Goal: Manage account settings

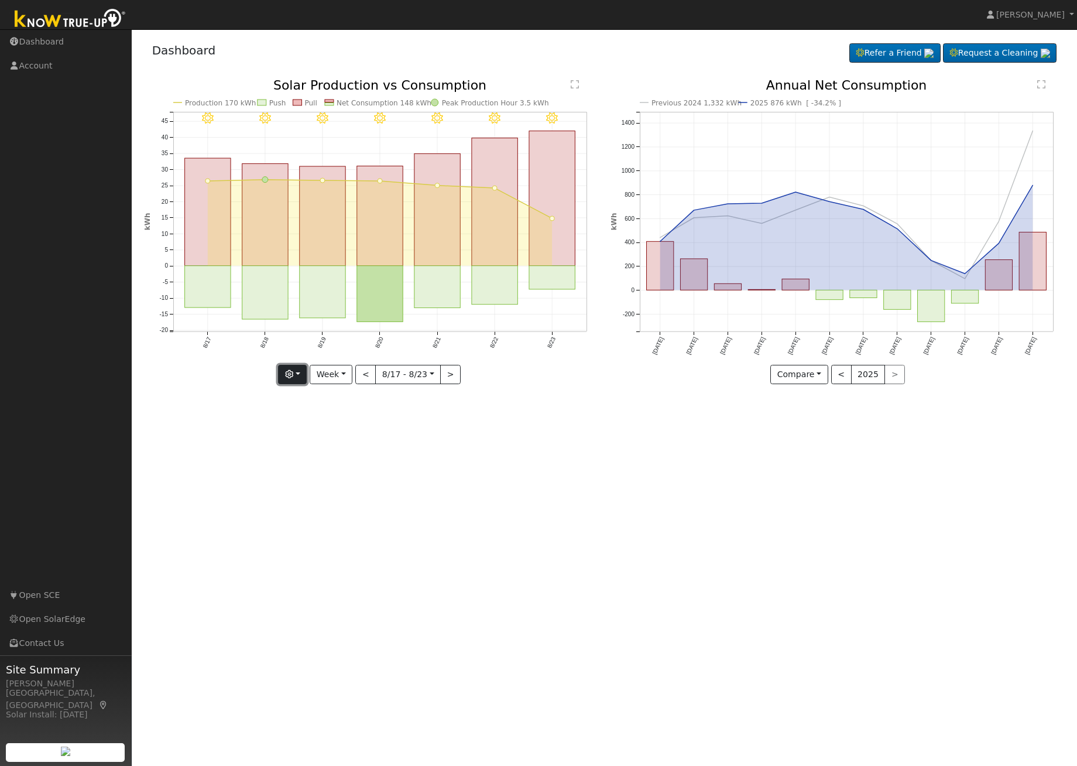
click at [299, 374] on button "button" at bounding box center [292, 375] width 29 height 20
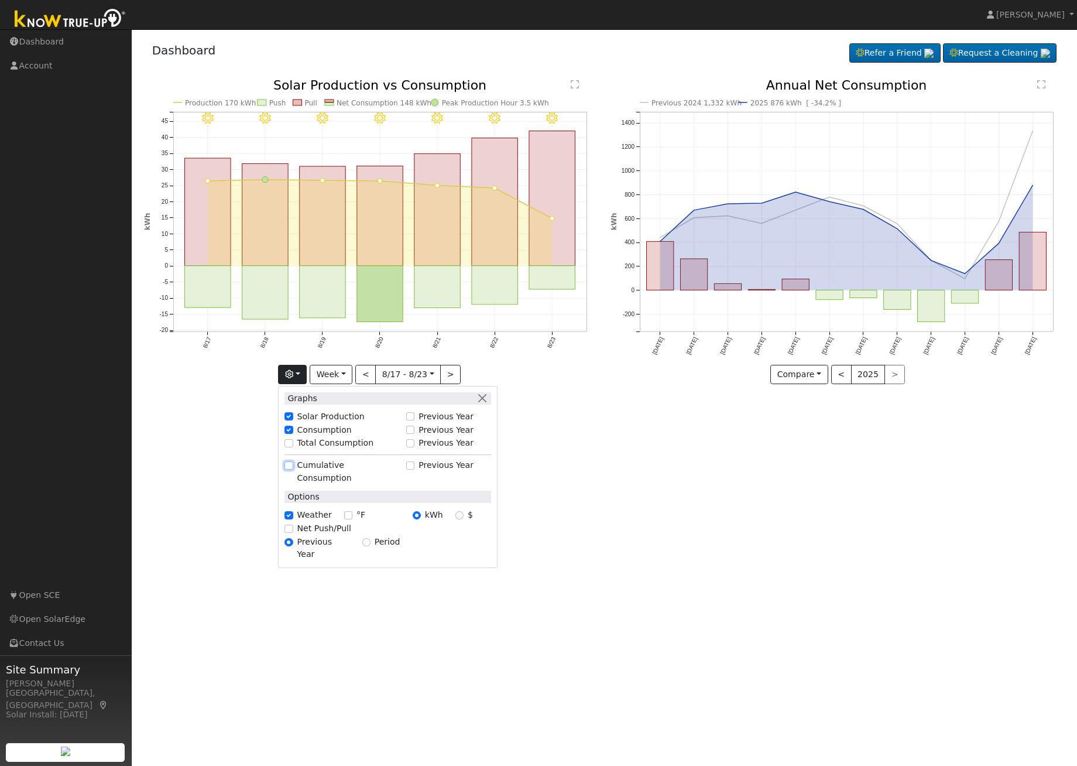
click at [291, 467] on input "Cumulative Consumption" at bounding box center [288, 465] width 8 height 8
checkbox input "true"
checkbox input "false"
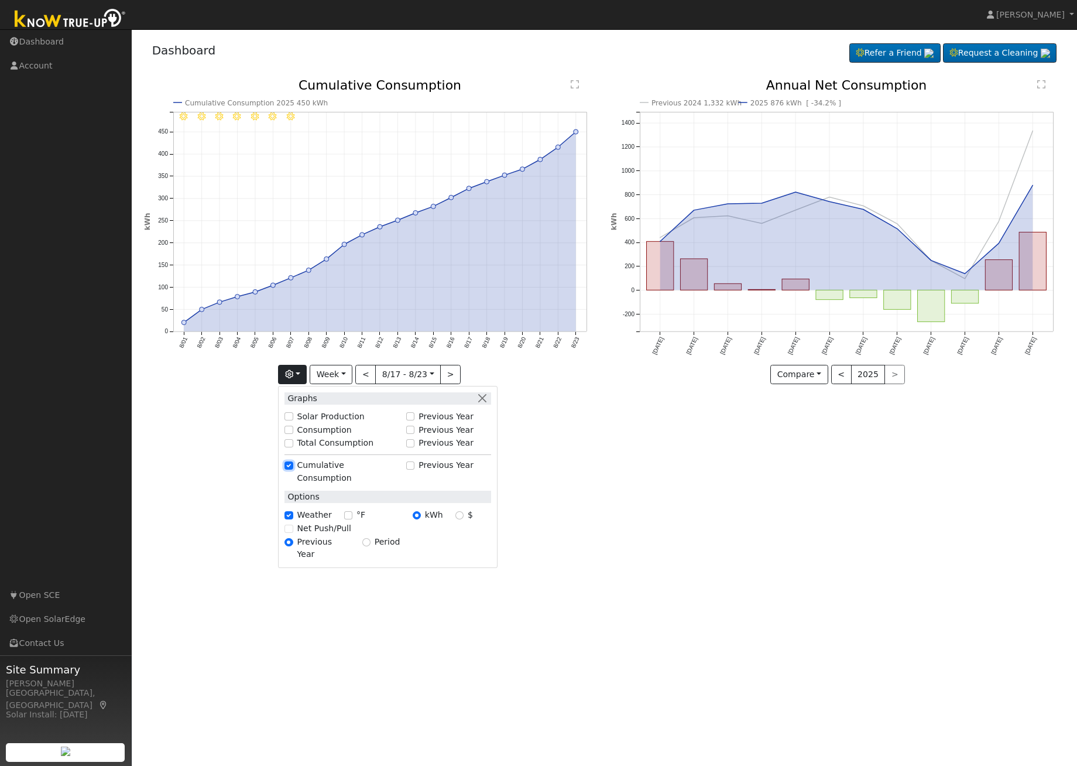
click at [291, 467] on input "Cumulative Consumption" at bounding box center [288, 465] width 8 height 8
checkbox input "false"
checkbox input "true"
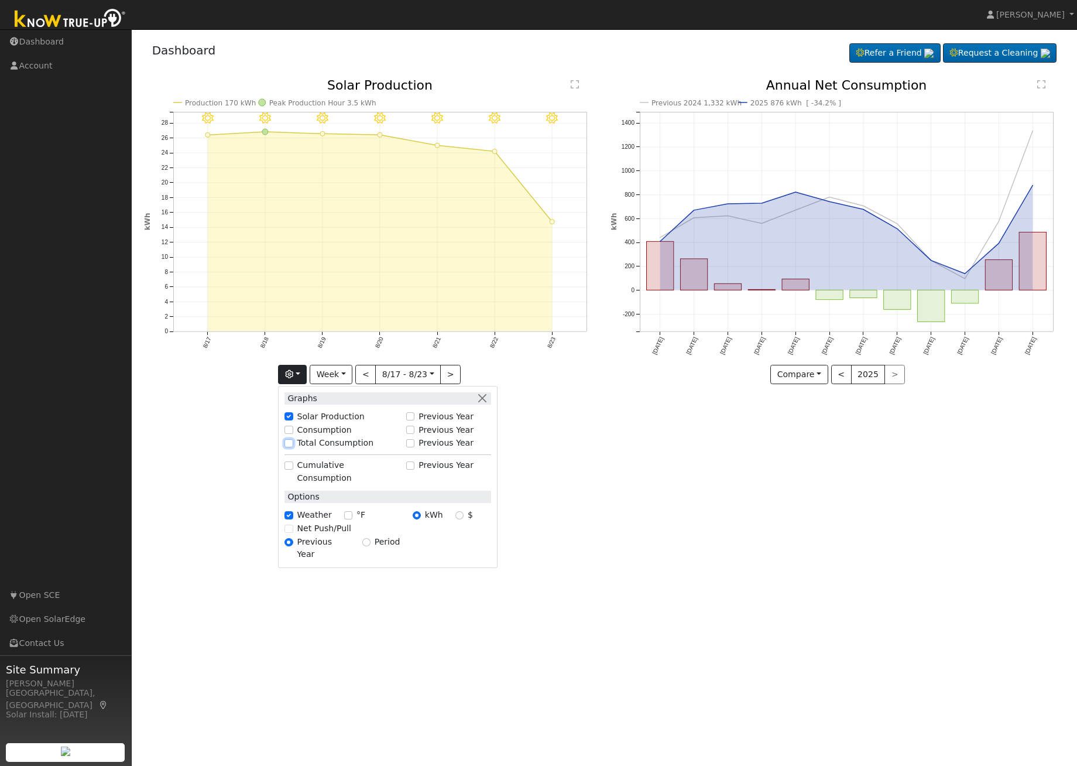
click at [292, 441] on input "Total Consumption" at bounding box center [288, 443] width 8 height 8
checkbox input "true"
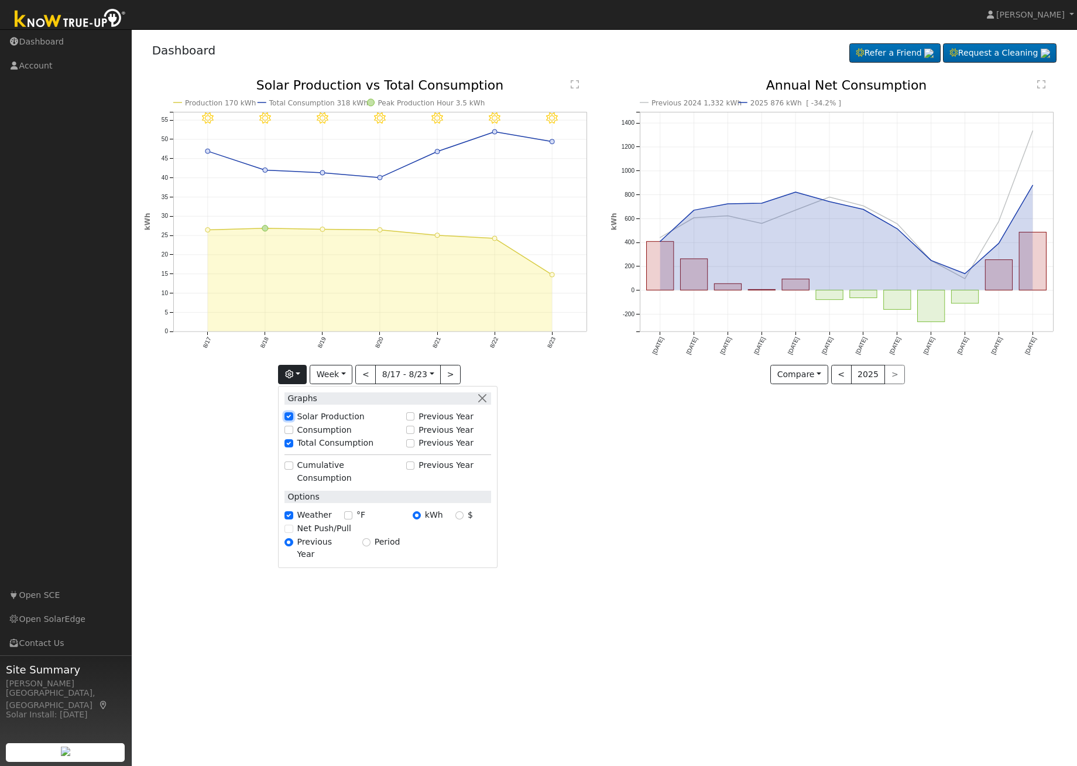
click at [291, 414] on input "Solar Production" at bounding box center [288, 416] width 8 height 8
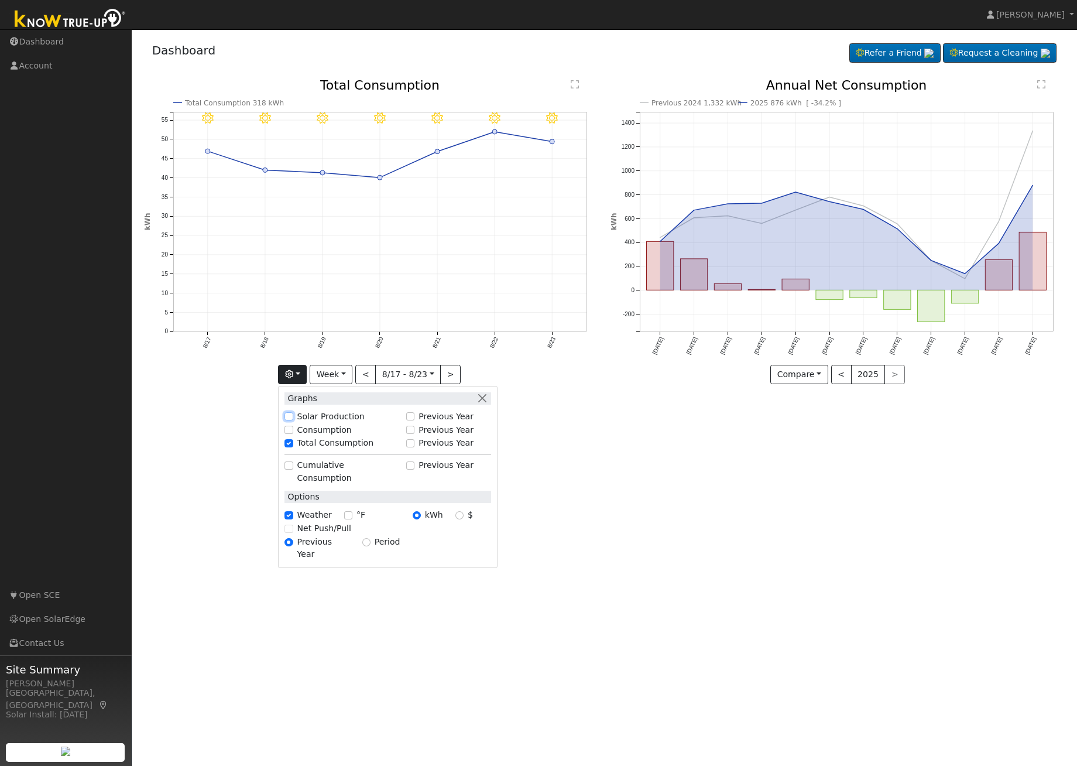
click at [293, 417] on input "Solar Production" at bounding box center [288, 416] width 8 height 8
checkbox input "true"
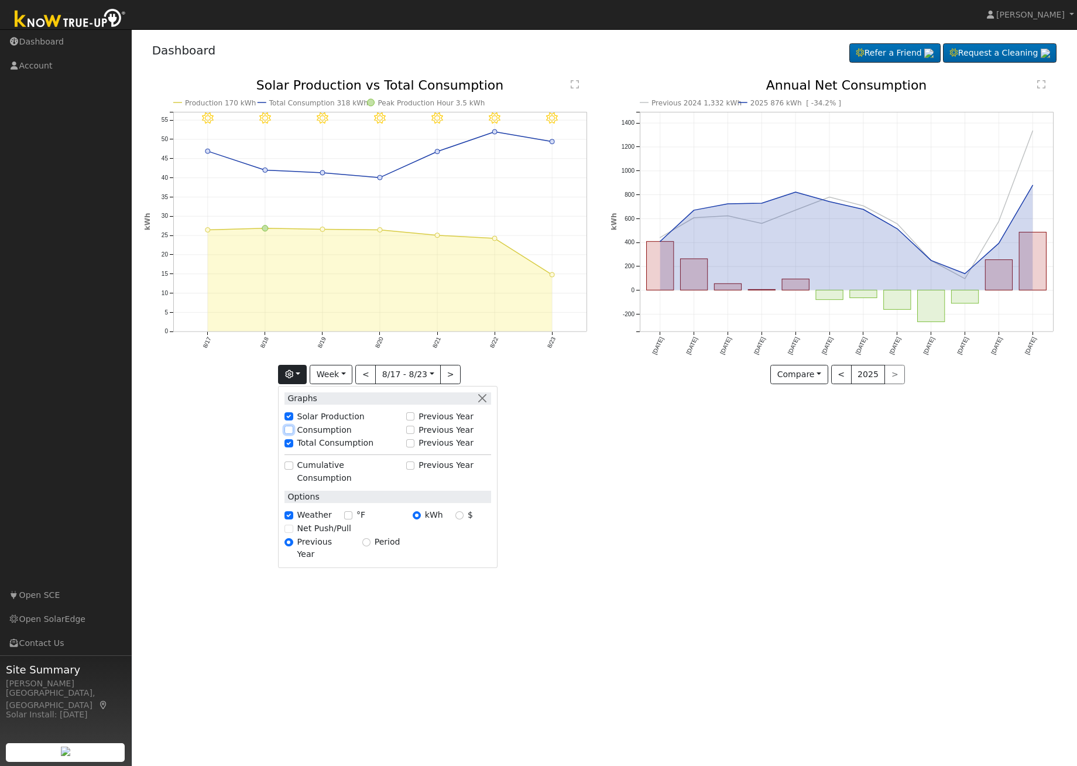
click at [292, 428] on input "Consumption" at bounding box center [288, 430] width 8 height 8
checkbox input "true"
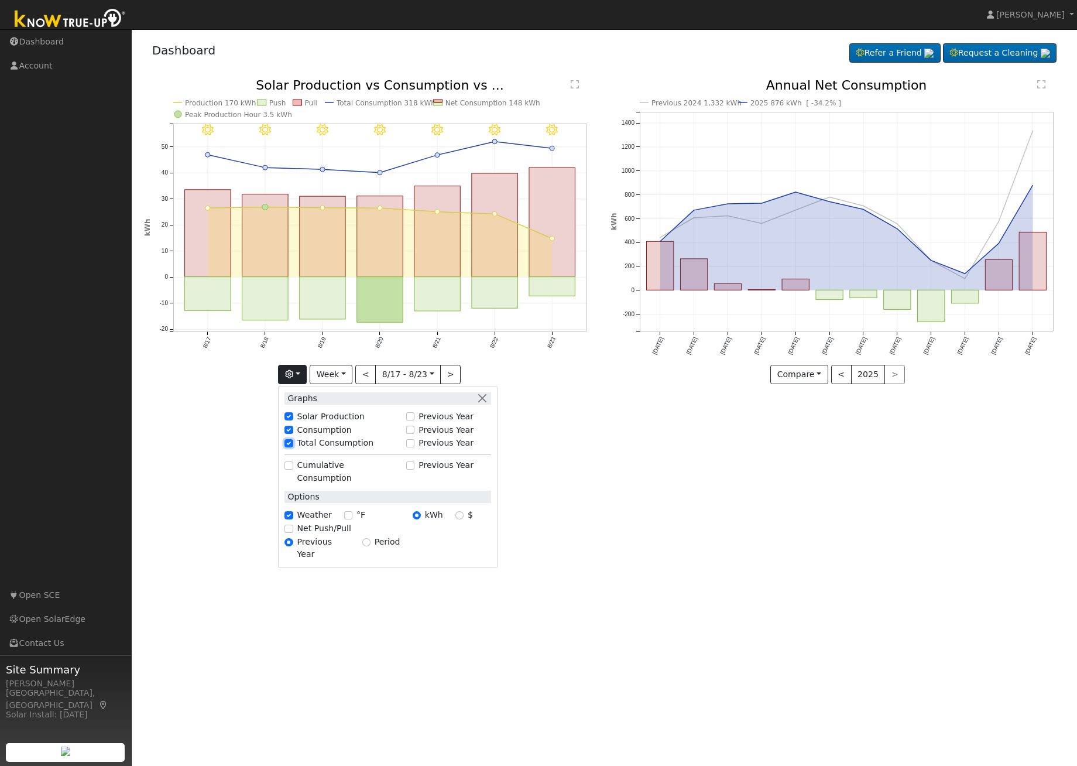
click at [290, 442] on input "Total Consumption" at bounding box center [288, 443] width 8 height 8
checkbox input "false"
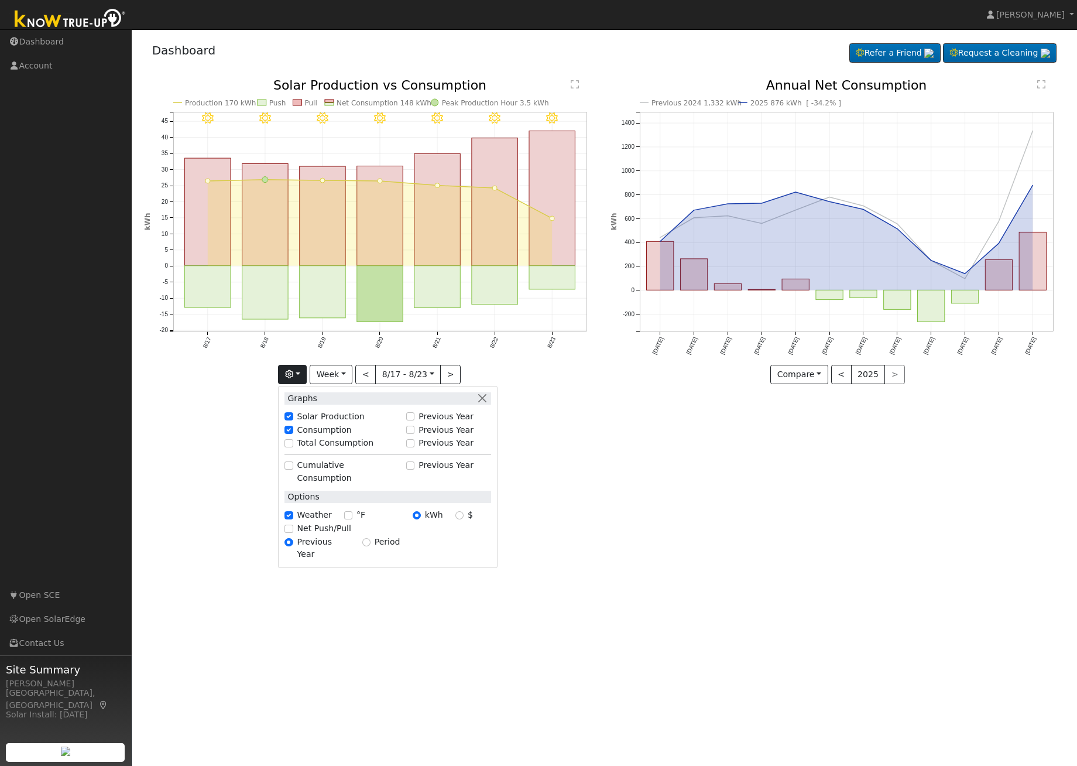
click at [619, 545] on div "User Profile First name Last name Email Email Notifications No Emails No Emails…" at bounding box center [604, 397] width 945 height 736
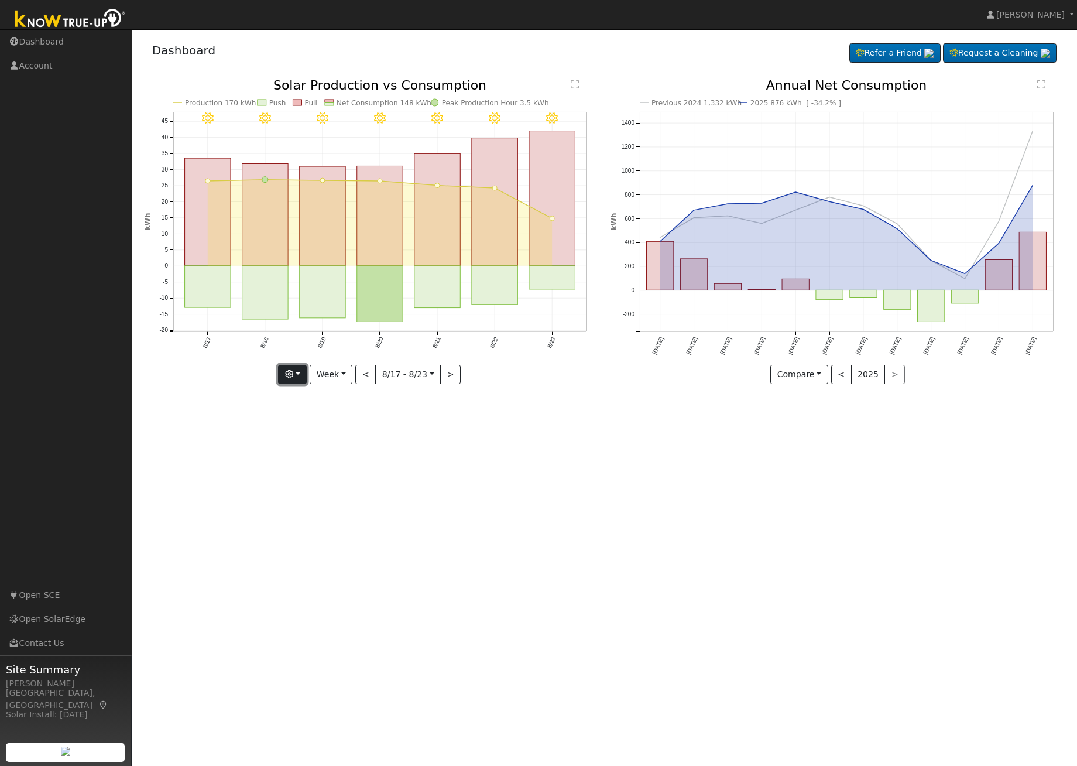
click at [302, 376] on button "button" at bounding box center [292, 375] width 29 height 20
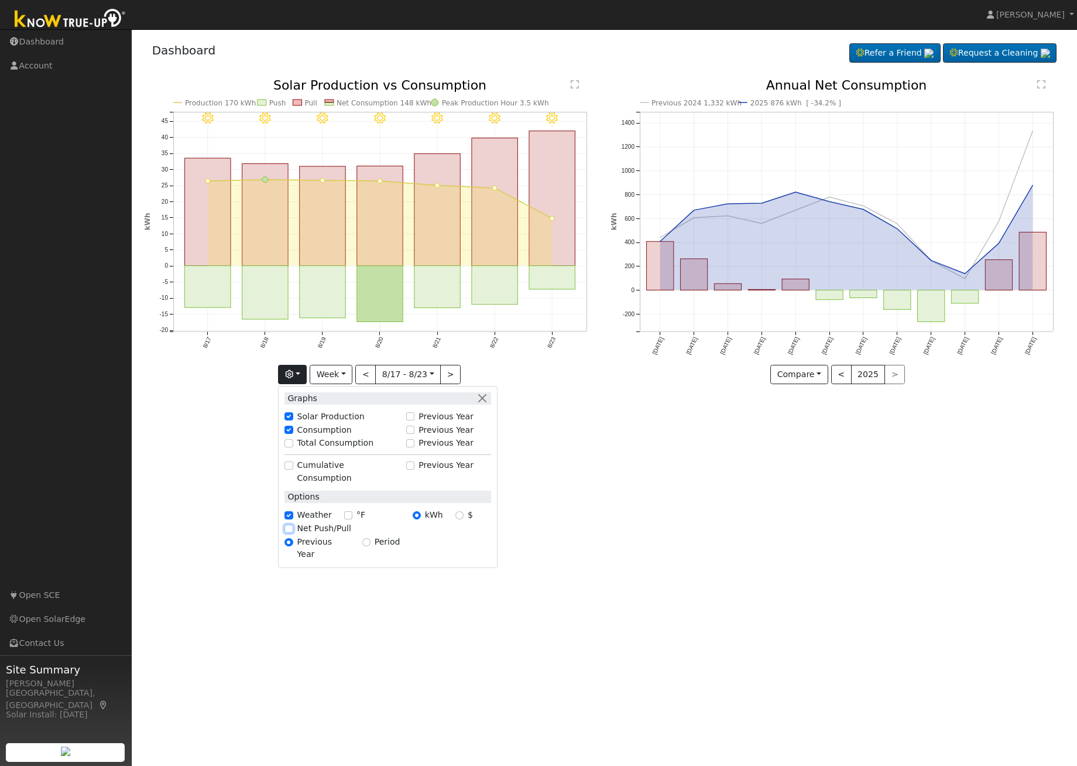
click at [290, 524] on input "Net Push/Pull" at bounding box center [288, 528] width 8 height 8
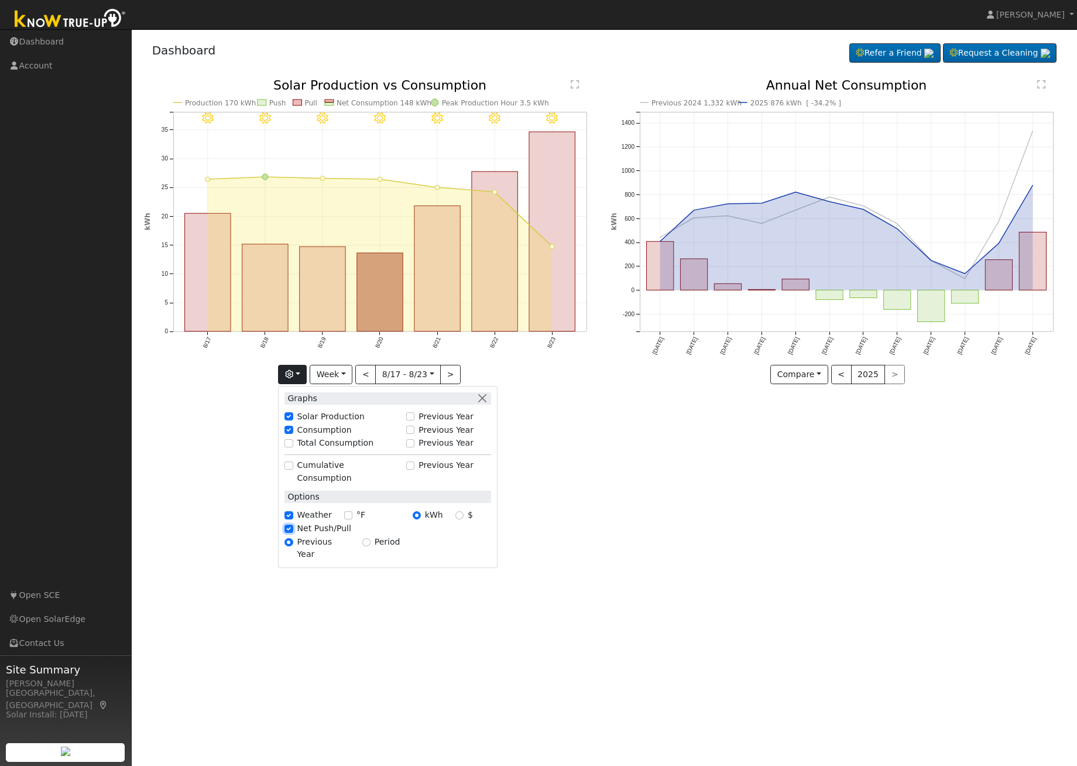
click at [290, 524] on input "Net Push/Pull" at bounding box center [288, 528] width 8 height 8
checkbox input "false"
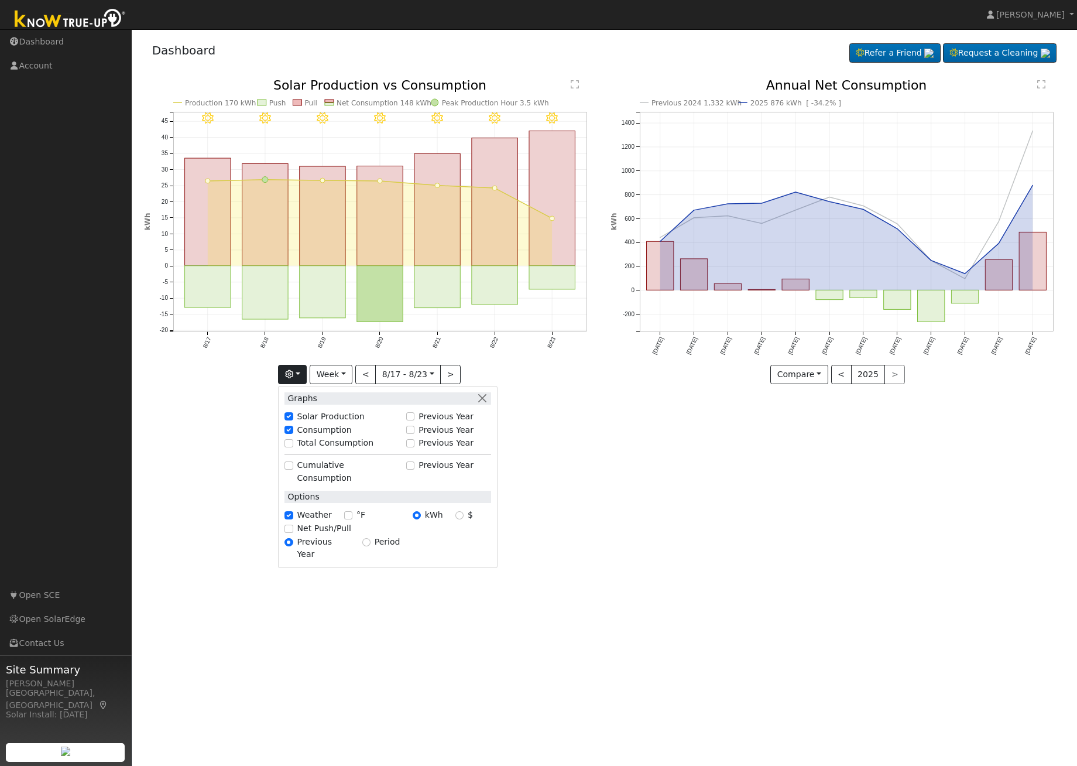
click at [260, 623] on div "User Profile First name Last name Email Email Notifications No Emails No Emails…" at bounding box center [604, 397] width 945 height 736
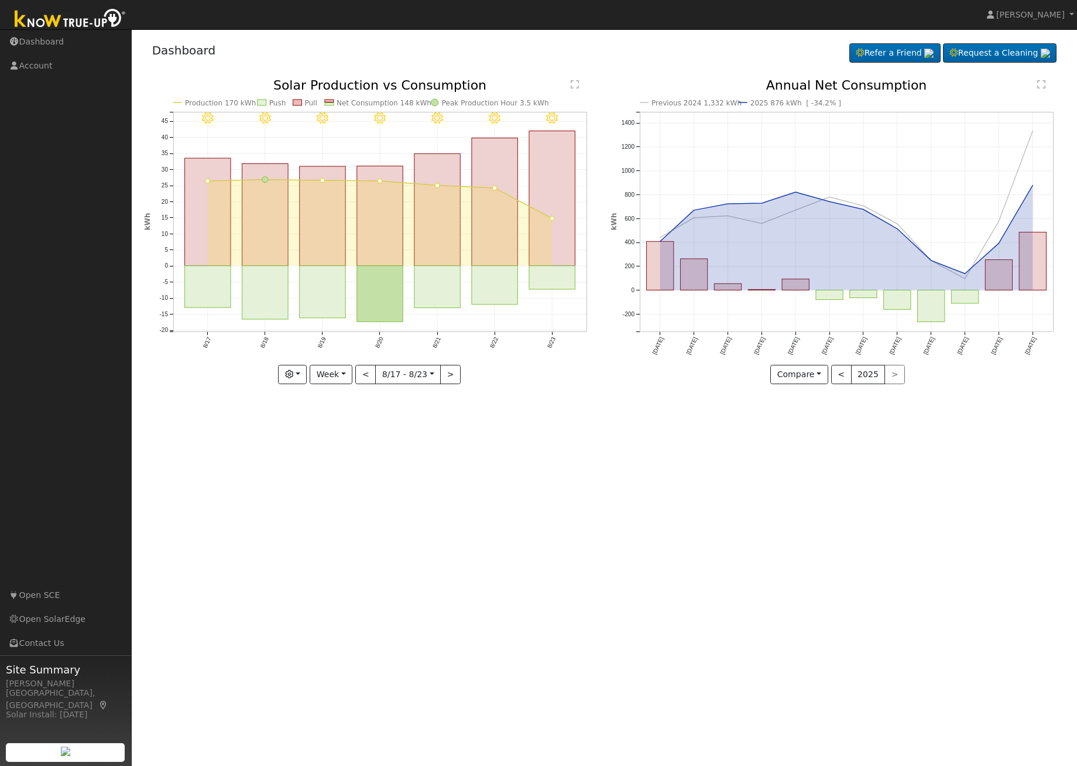
drag, startPoint x: 303, startPoint y: 467, endPoint x: 294, endPoint y: 467, distance: 8.8
click at [303, 469] on div "User Profile First name Last name Email Email Notifications No Emails No Emails…" at bounding box center [604, 397] width 945 height 736
click at [40, 64] on link "Account" at bounding box center [66, 66] width 132 height 24
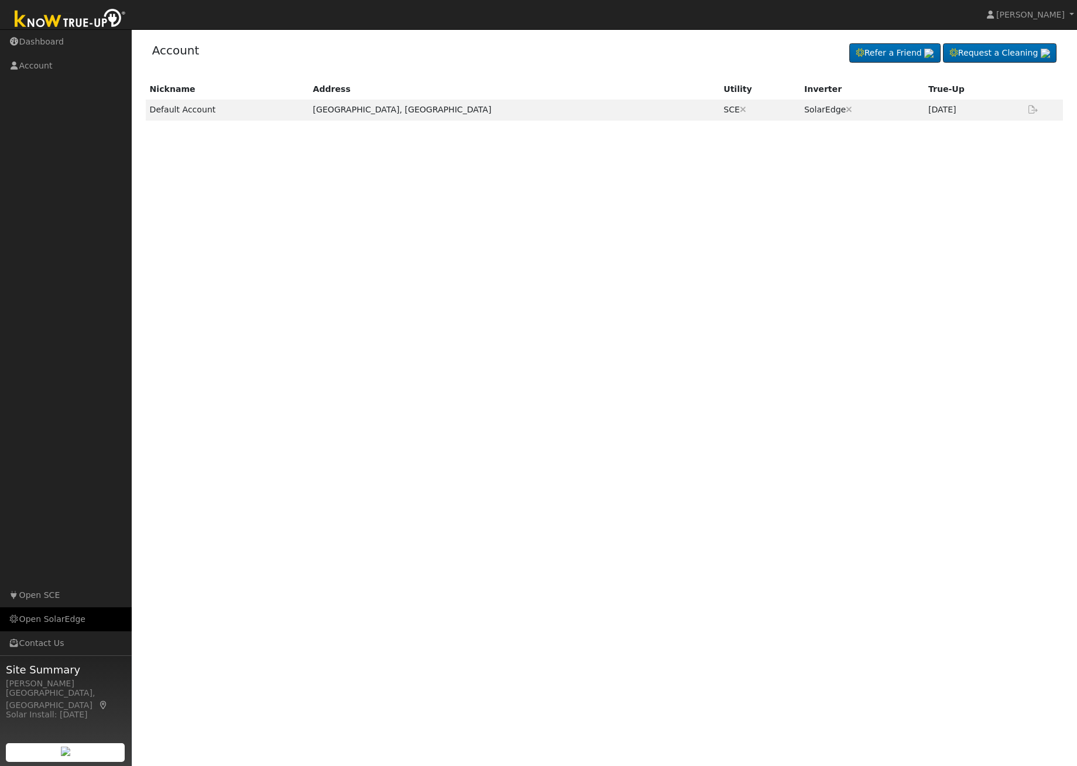
click at [43, 619] on link "Open SolarEdge" at bounding box center [66, 619] width 132 height 24
